Goal: Navigation & Orientation: Find specific page/section

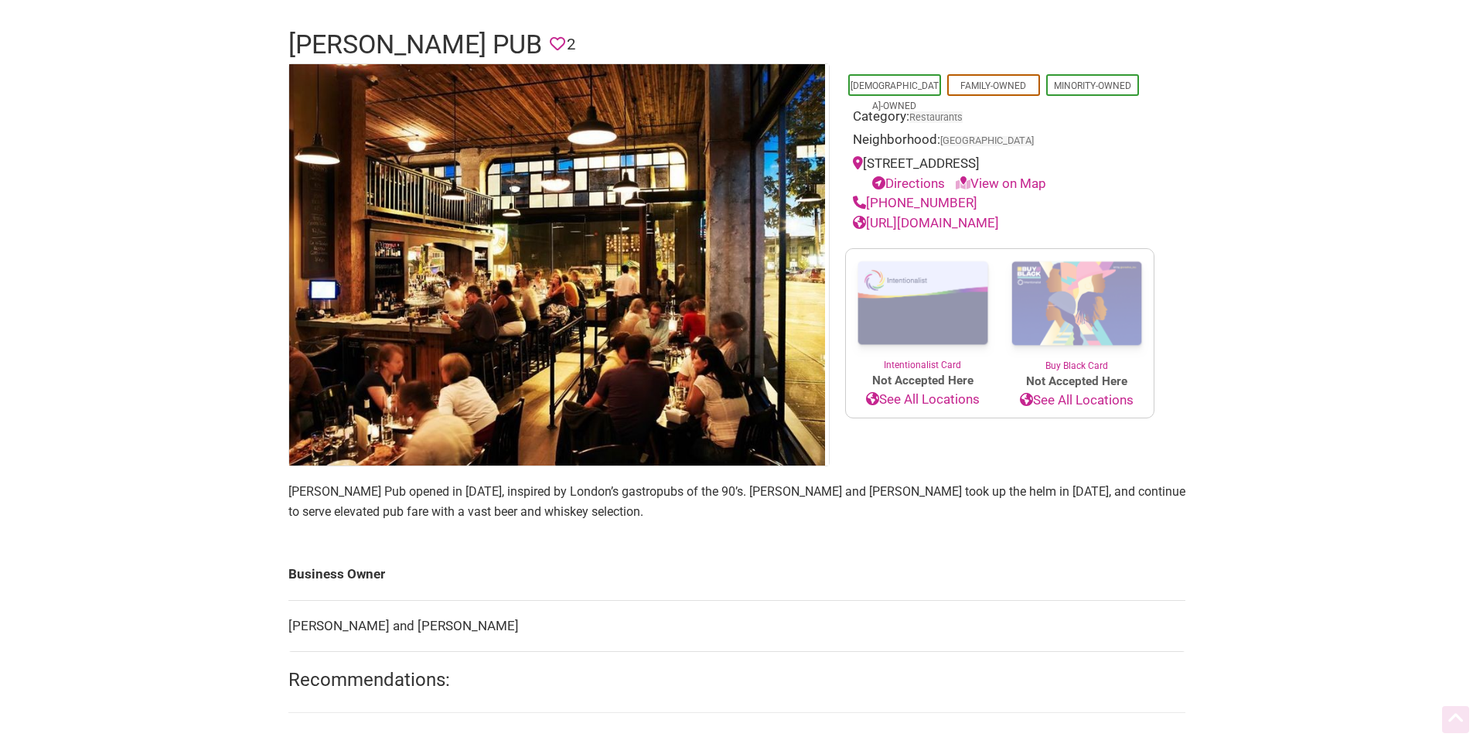
scroll to position [232, 0]
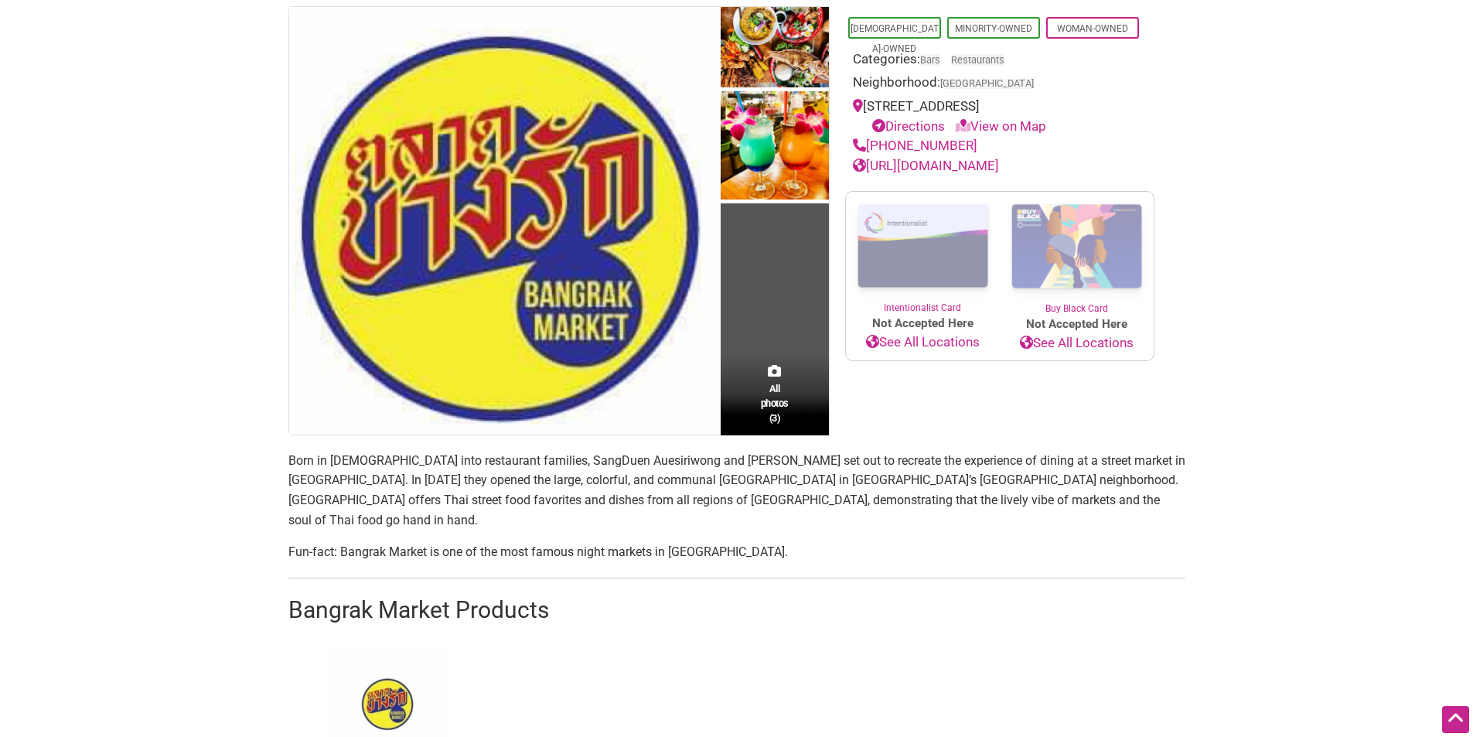
scroll to position [77, 0]
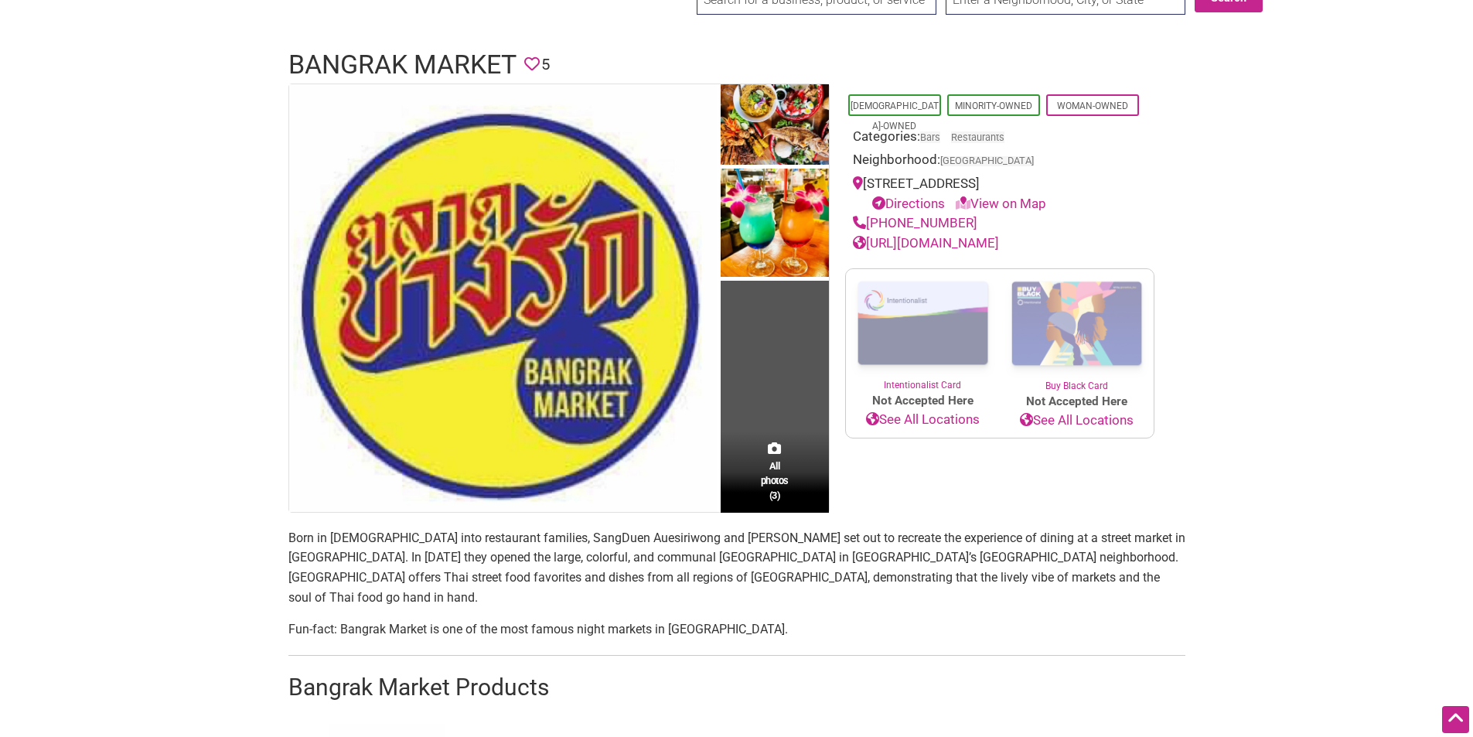
click at [2, 387] on body "× Menu 0 Add a Business Map Blog Store Offers Intentionalist Cards Buy Black Ca…" at bounding box center [736, 291] width 1473 height 737
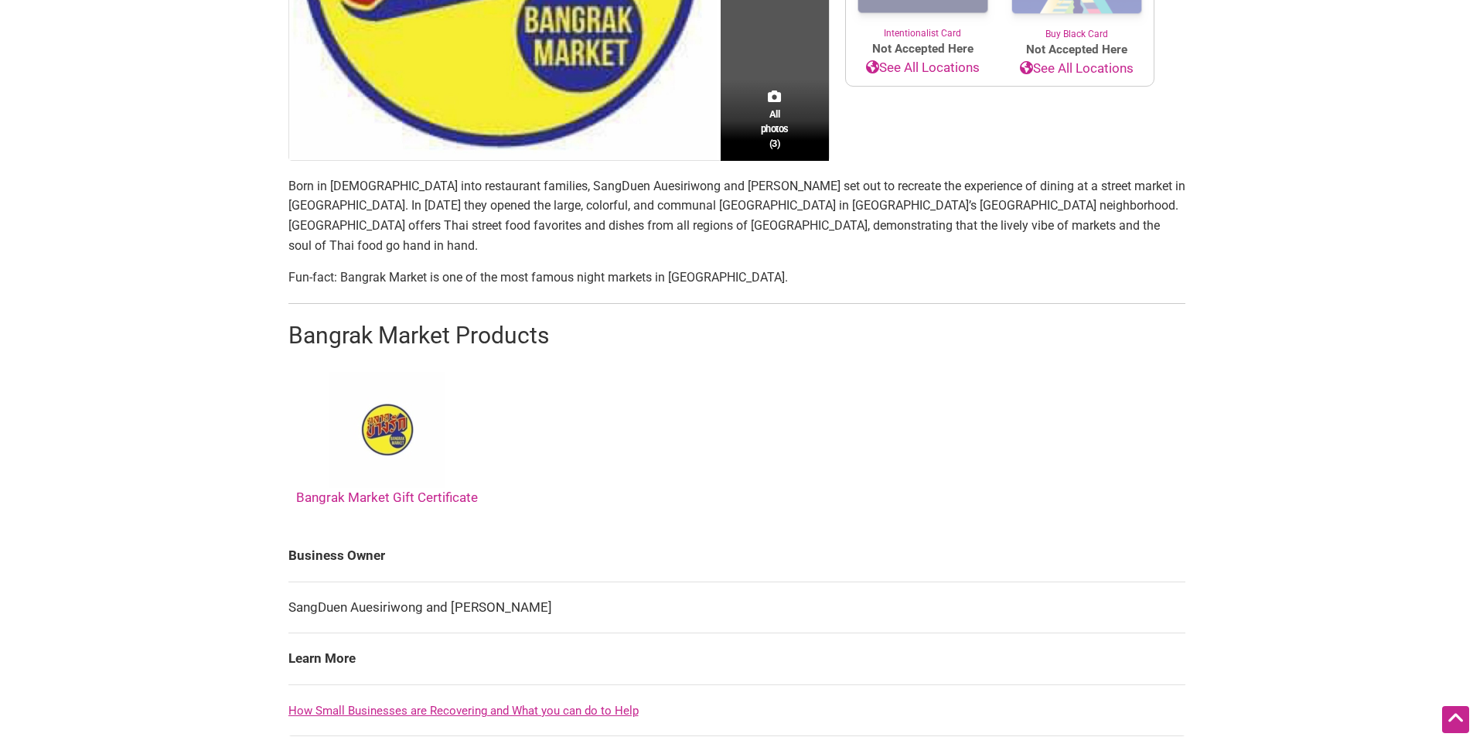
scroll to position [541, 0]
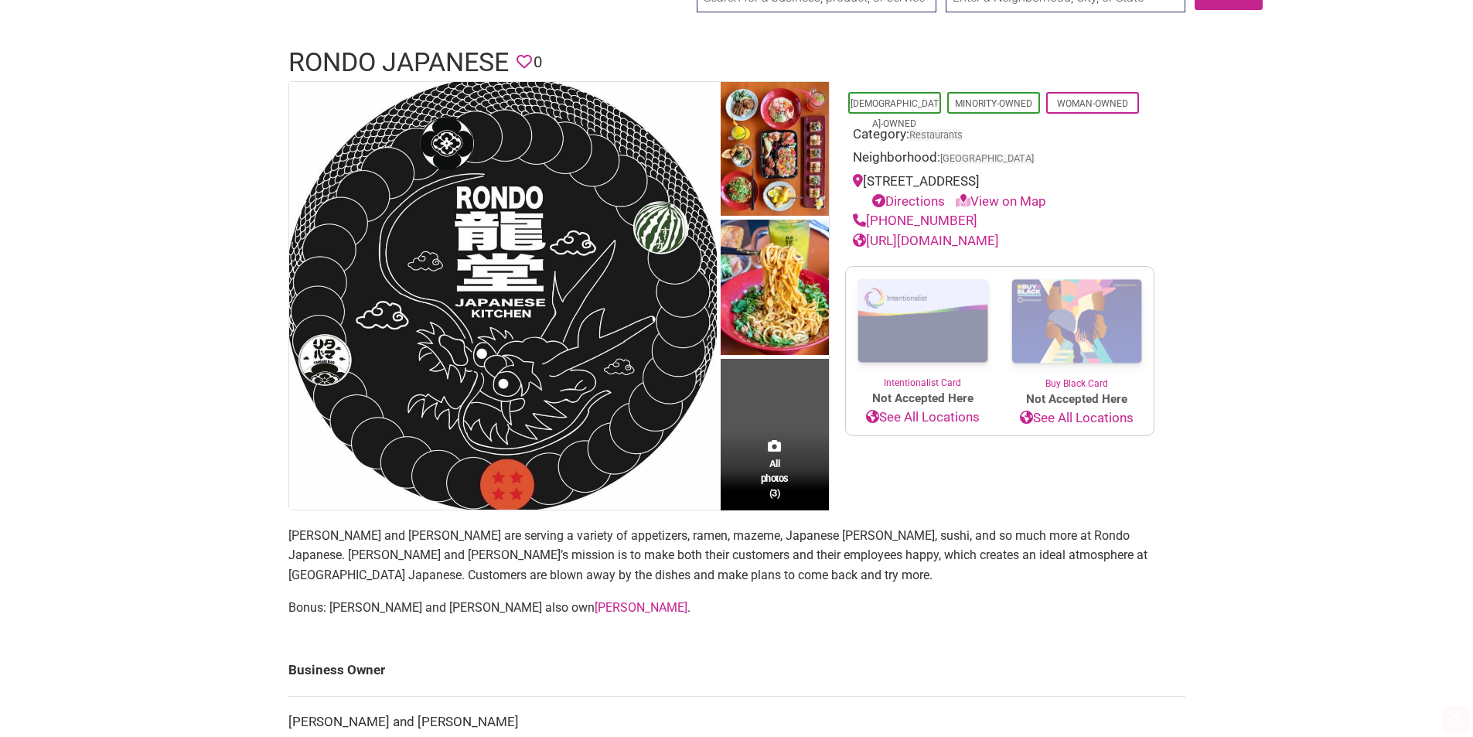
scroll to position [155, 0]
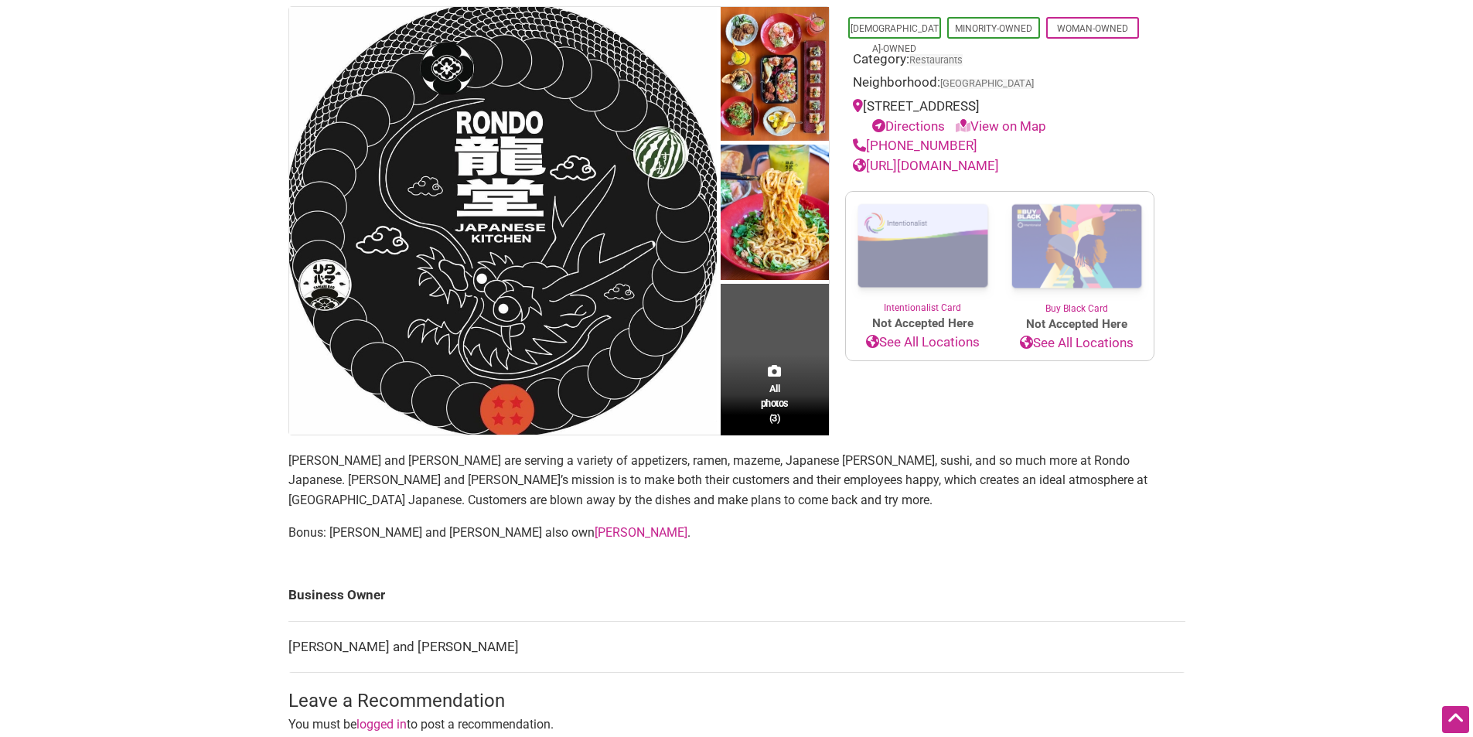
click at [126, 425] on body "× Menu 0 Add a Business Map Blog Store Offers Intentionalist Cards Buy Black Ca…" at bounding box center [736, 213] width 1473 height 737
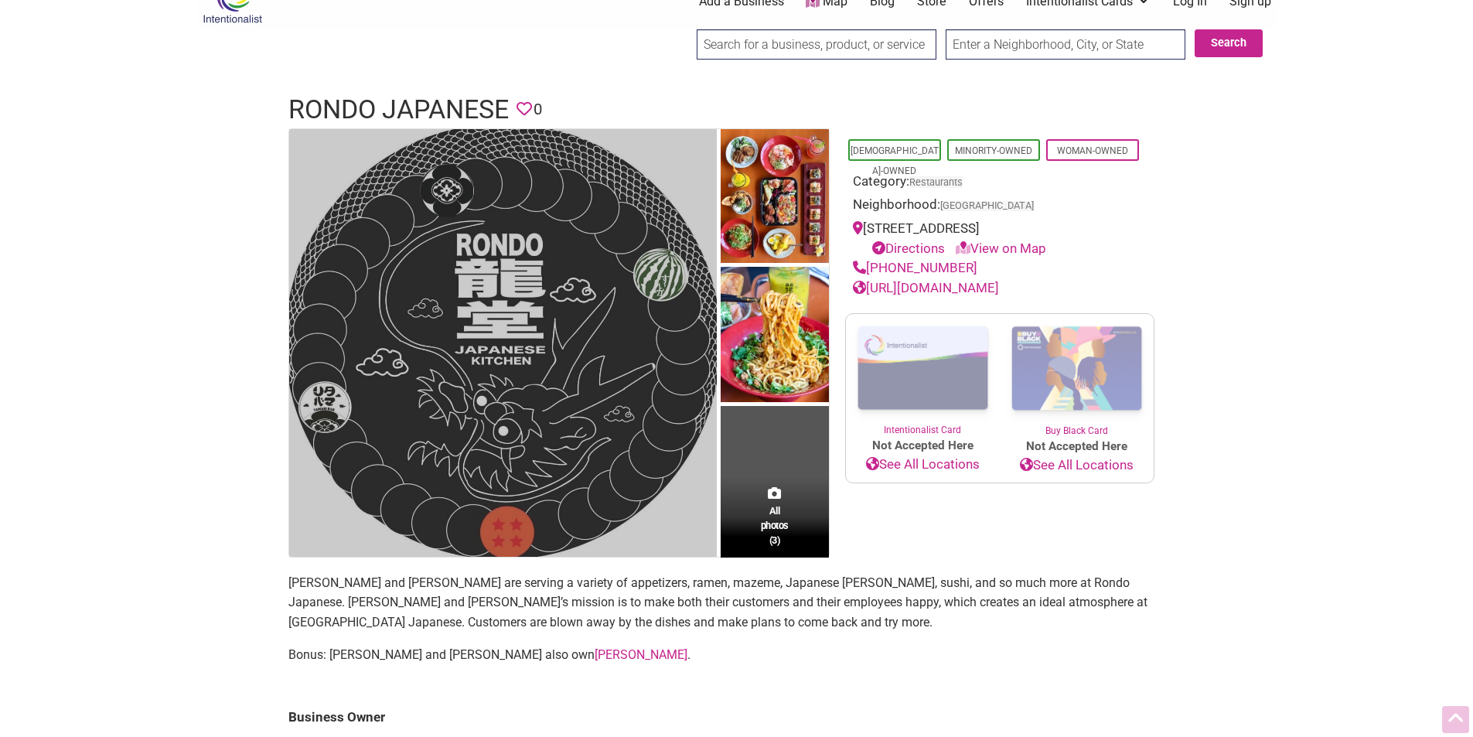
scroll to position [0, 0]
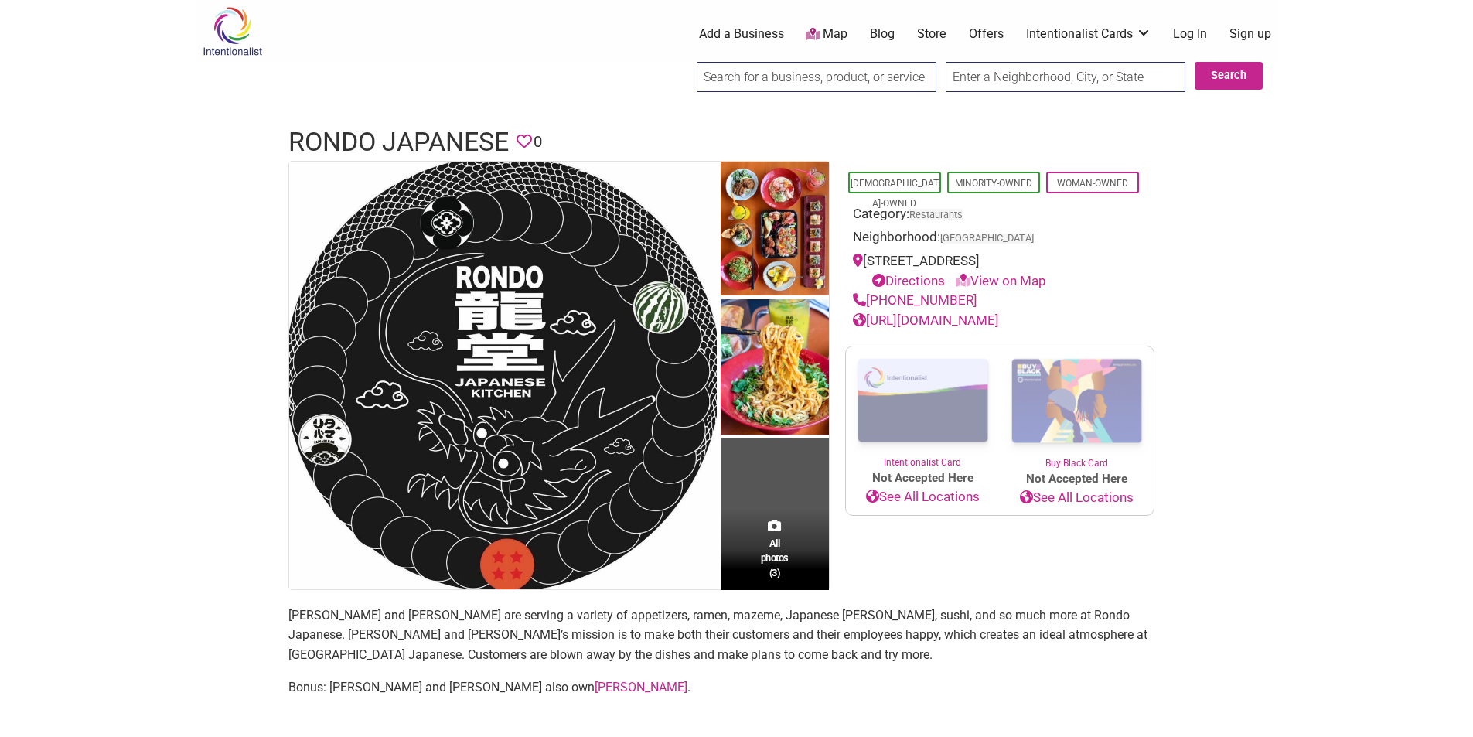
click at [1230, 352] on div "Intentionalist Spend like it matters 0 Add a Business Map Blog Store Offers Int…" at bounding box center [737, 697] width 1083 height 1394
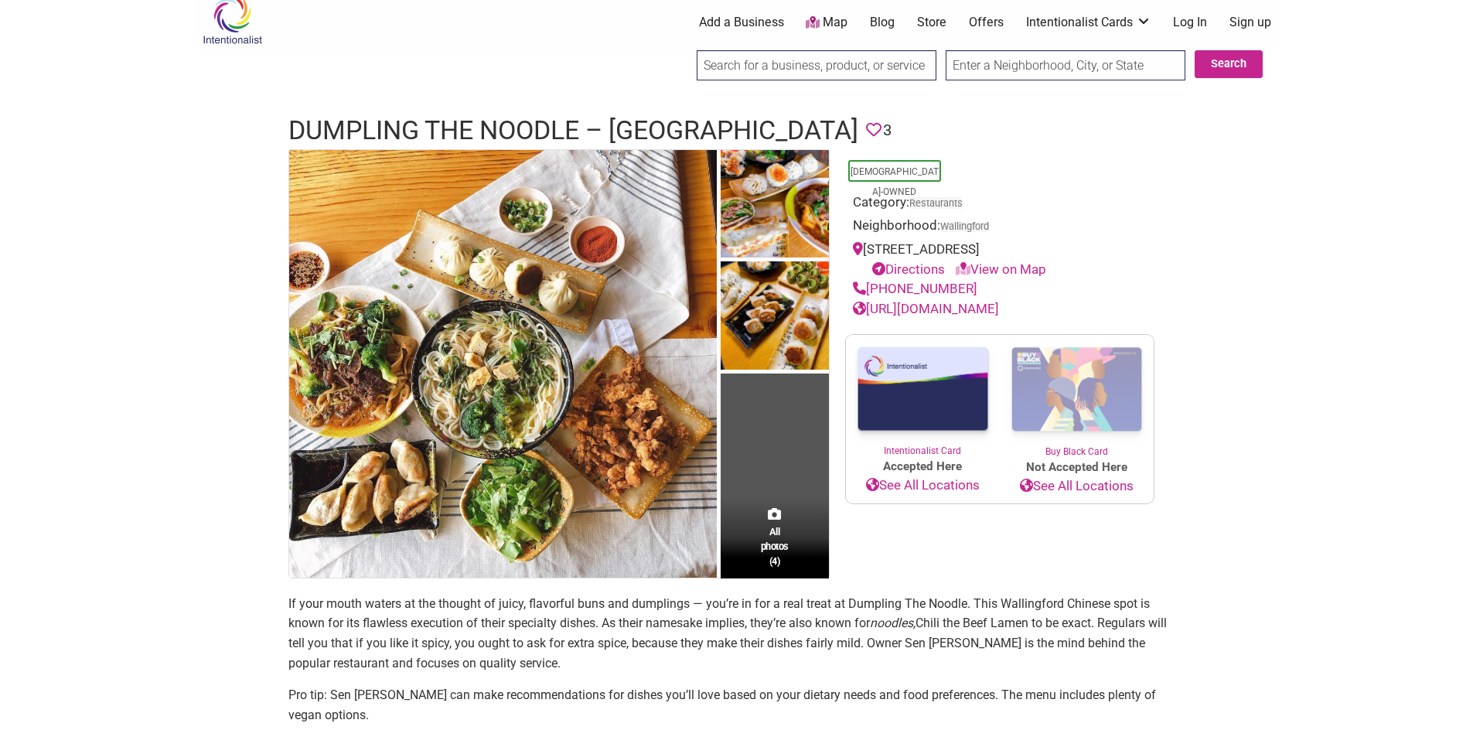
scroll to position [309, 0]
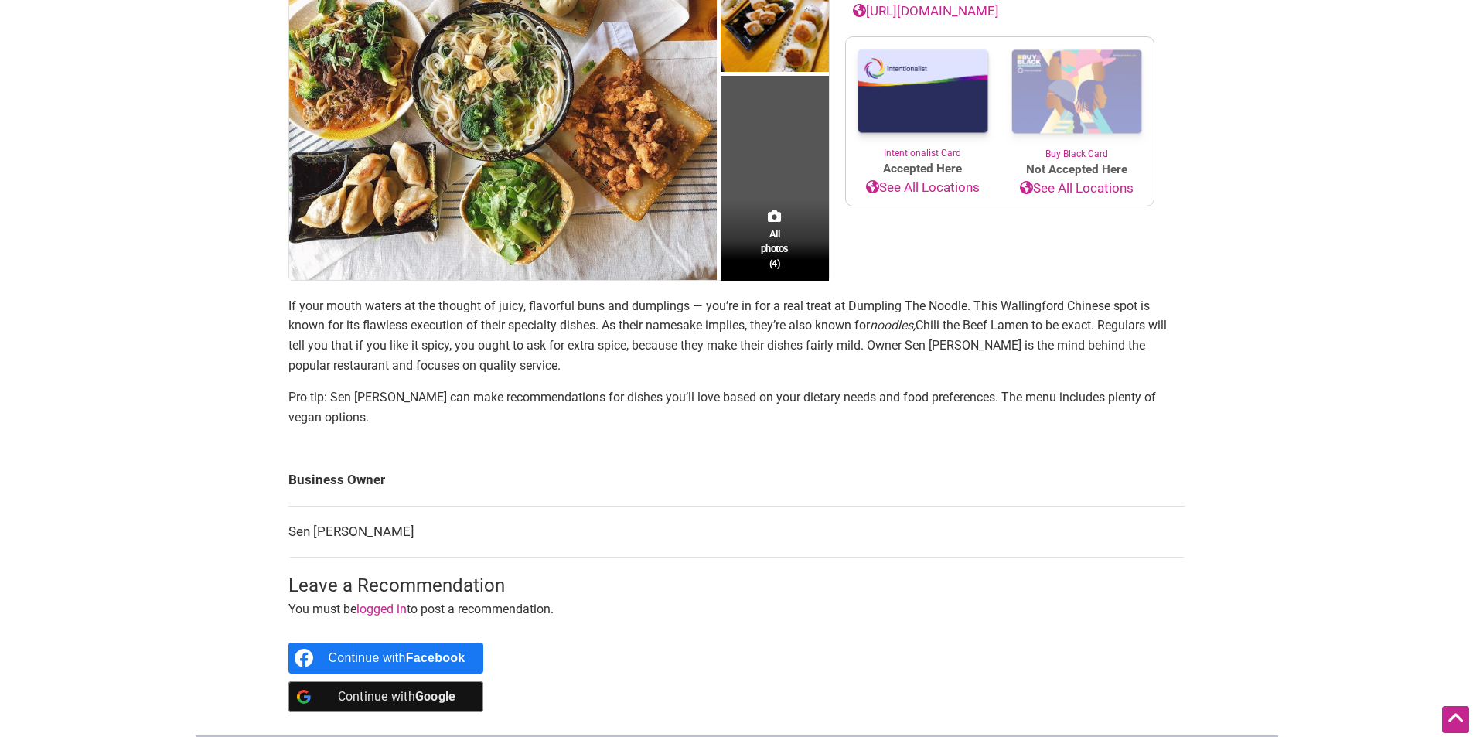
click at [9, 370] on body "× Menu 0 Add a Business Map Blog Store Offers Intentionalist Cards Buy Black Ca…" at bounding box center [736, 59] width 1473 height 737
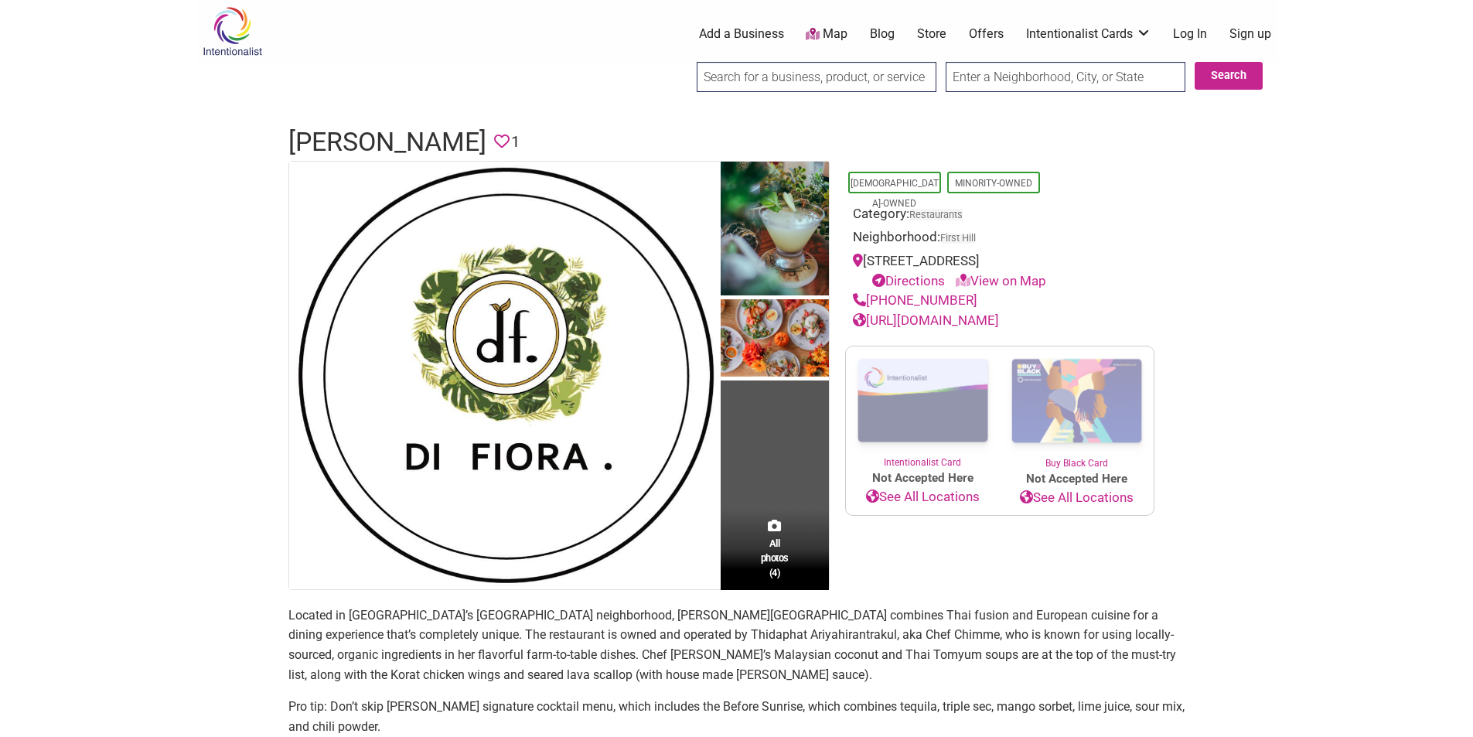
scroll to position [472, 0]
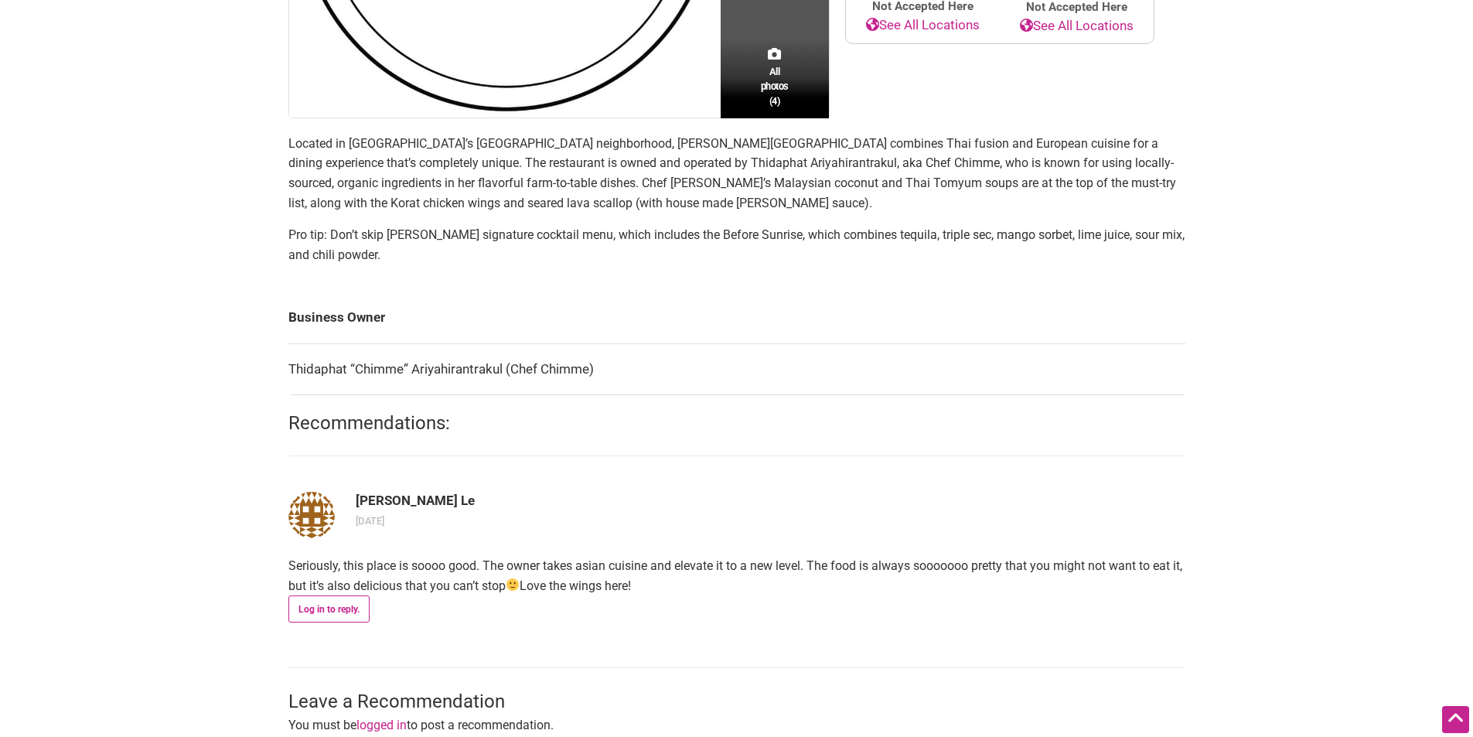
click at [745, 427] on h2 "Recommendations:" at bounding box center [736, 424] width 897 height 26
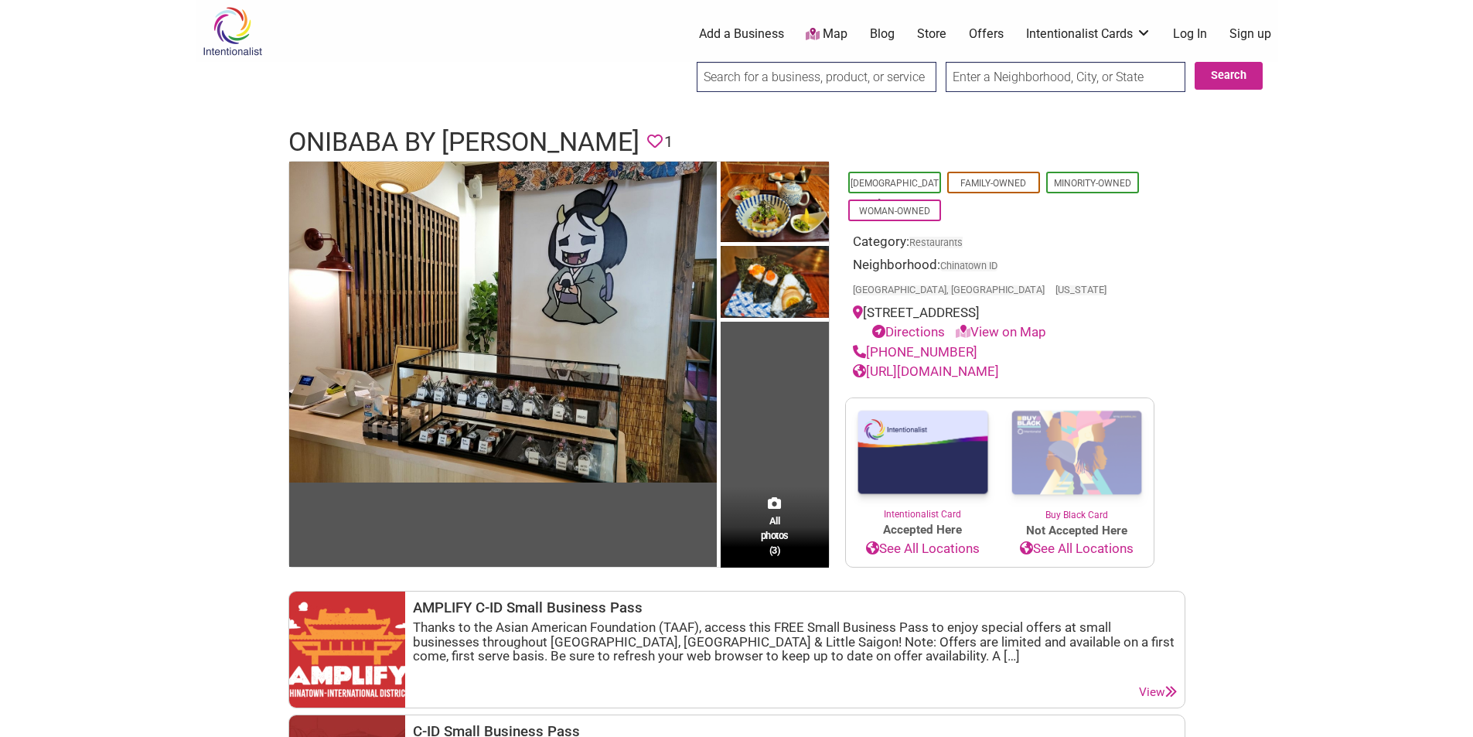
scroll to position [458, 0]
